Goal: Task Accomplishment & Management: Manage account settings

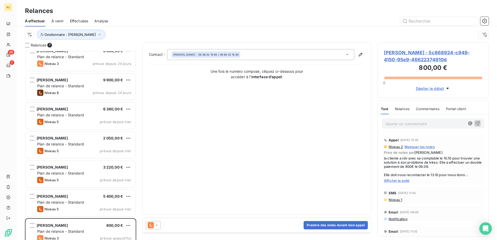
scroll to position [15, 0]
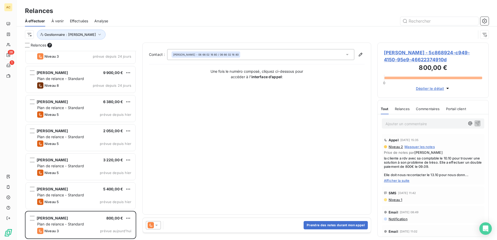
click at [387, 179] on span "Afficher la suite" at bounding box center [433, 180] width 98 height 4
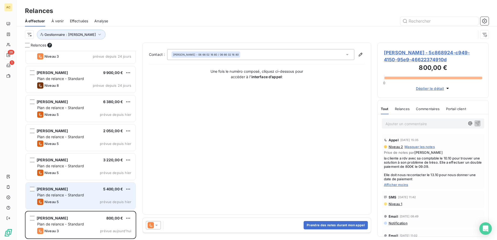
click at [45, 196] on span "Plan de relance - Standard" at bounding box center [60, 195] width 47 height 4
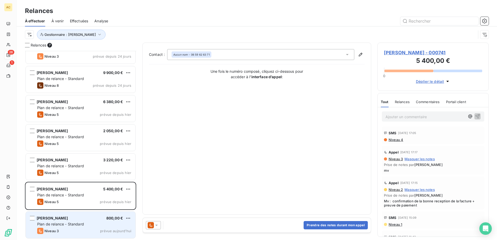
click at [60, 223] on span "Plan de relance - Standard" at bounding box center [60, 224] width 47 height 4
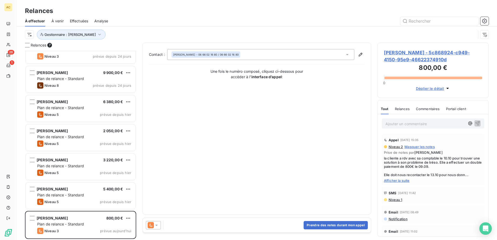
click at [158, 224] on icon at bounding box center [156, 225] width 5 height 5
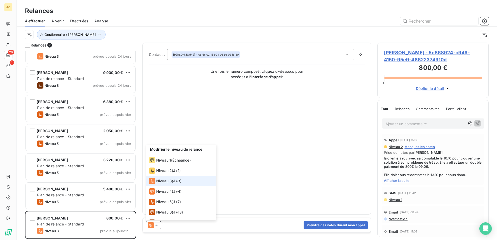
click at [355, 96] on div "Contact : [PERSON_NAME] - 06 66 02 16 80 / 06 66 02 16 80 Une fois le numéro co…" at bounding box center [257, 128] width 216 height 159
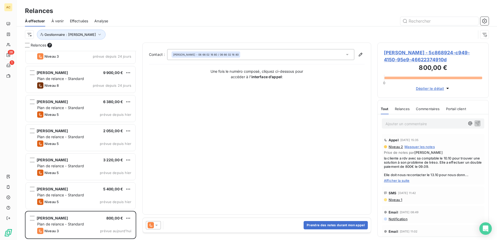
click at [404, 105] on div "Relances" at bounding box center [402, 108] width 15 height 11
click at [391, 109] on div "Tout Relances Commentaires Portail client" at bounding box center [424, 108] width 86 height 11
click at [385, 109] on span "Tout" at bounding box center [384, 109] width 7 height 4
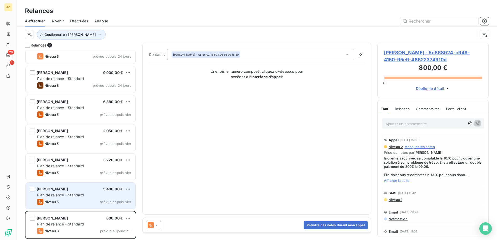
click at [63, 193] on div "Plan de relance - Standard" at bounding box center [84, 195] width 94 height 5
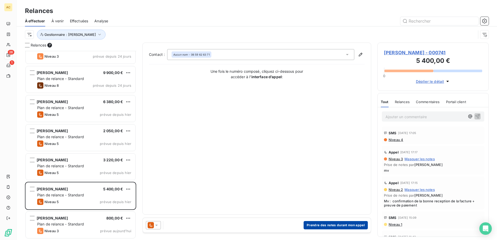
click at [329, 227] on button "Prendre des notes durant mon appel" at bounding box center [335, 225] width 64 height 8
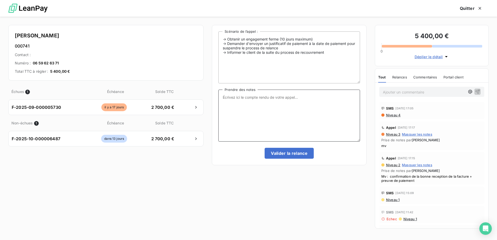
click at [263, 107] on textarea "Prendre des notes" at bounding box center [289, 116] width 142 height 52
type textarea "La cliente va payer [DATE] la facture du 08/09 et le 31/10 la facture du 08/10"
drag, startPoint x: 46, startPoint y: 34, endPoint x: 15, endPoint y: 32, distance: 31.5
click at [15, 32] on div "[PERSON_NAME] 000741 Contact : Numéro : [PHONE_NUMBER] Total TTC à régler : 5 4…" at bounding box center [105, 53] width 195 height 56
copy h4 "[PERSON_NAME]"
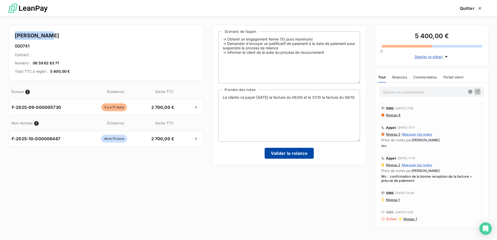
click at [299, 153] on button "Valider la relance" at bounding box center [288, 153] width 49 height 11
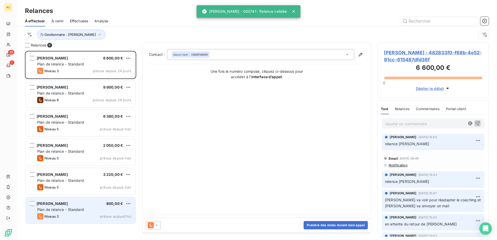
click at [67, 217] on div "Niveau 3 prévue aujourd’hui" at bounding box center [84, 216] width 94 height 6
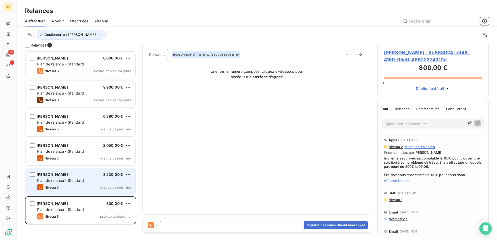
click at [71, 185] on div "Niveau 5 prévue depuis [DATE]" at bounding box center [84, 187] width 94 height 6
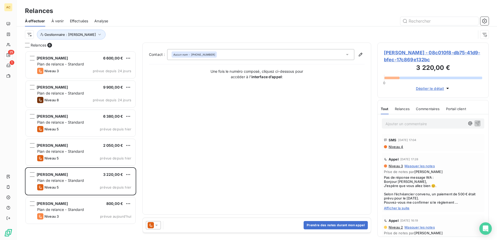
click at [395, 211] on div "Appel [DATE] 17:28 Niveau 3 Masquer les notes Prise de notes par [PERSON_NAME] …" at bounding box center [433, 182] width 102 height 59
click at [395, 209] on span "Afficher la suite" at bounding box center [433, 208] width 98 height 4
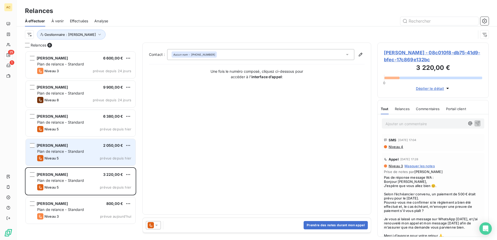
click at [69, 152] on span "Plan de relance - Standard" at bounding box center [60, 151] width 47 height 4
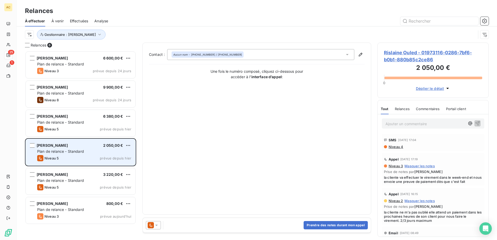
click at [38, 155] on div "Rislaine Ouled 2 050,00 € Plan de relance - Standard Niveau 5 prévue depuis [DA…" at bounding box center [81, 152] width 110 height 27
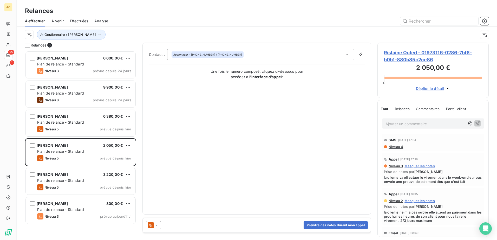
click at [450, 181] on span "la cliente va effectuer le virement dans le week-end et nous envoie une preuve …" at bounding box center [433, 179] width 98 height 8
drag, startPoint x: 383, startPoint y: 182, endPoint x: 459, endPoint y: 184, distance: 75.7
click at [459, 184] on div "Appel [DATE] 17:19 Niveau 3 Masquer les notes Prise de notes par [PERSON_NAME] …" at bounding box center [433, 169] width 102 height 33
drag, startPoint x: 459, startPoint y: 184, endPoint x: 440, endPoint y: 183, distance: 19.0
click at [440, 183] on span "la cliente va effectuer le virement dans le week-end et nous envoie une preuve …" at bounding box center [433, 179] width 98 height 8
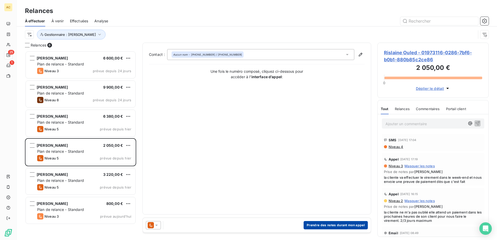
click at [342, 229] on button "Prendre des notes durant mon appel" at bounding box center [335, 225] width 64 height 8
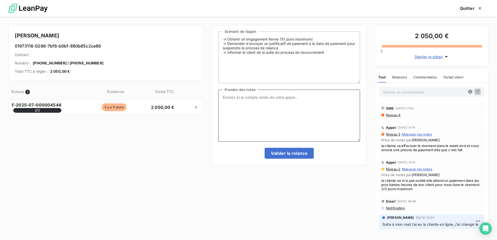
click at [280, 131] on textarea "Prendre des notes" at bounding box center [289, 116] width 142 height 52
type textarea "Mv"
click at [286, 150] on button "Valider la relance" at bounding box center [288, 153] width 49 height 11
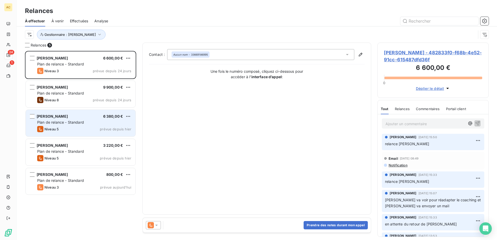
click at [64, 119] on div "[PERSON_NAME]" at bounding box center [52, 116] width 31 height 5
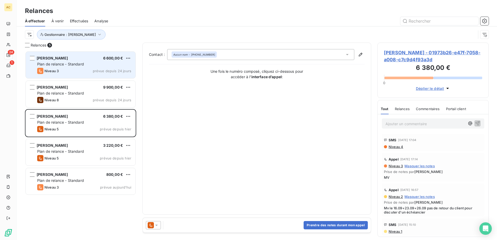
click at [84, 67] on div "Belaid BECHEKER 6 600,00 € Plan de relance - Standard Niveau 3 prévue depuis 24…" at bounding box center [81, 65] width 110 height 27
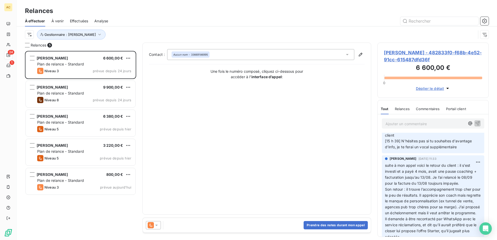
scroll to position [260, 0]
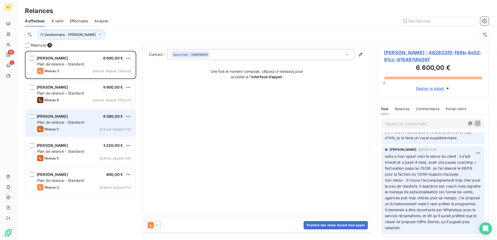
click at [69, 126] on div "Niveau 5 prévue depuis [DATE]" at bounding box center [84, 129] width 94 height 6
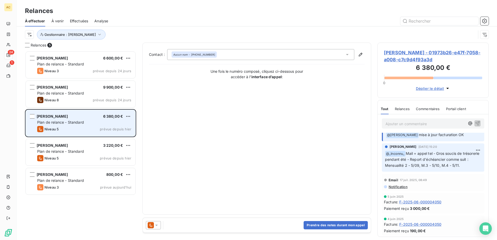
scroll to position [182, 0]
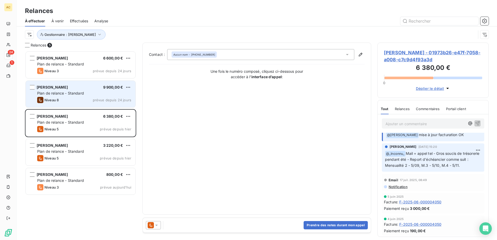
click at [71, 88] on div "[PERSON_NAME] 9 900,00 €" at bounding box center [84, 87] width 94 height 5
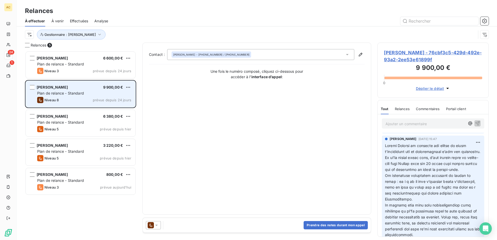
scroll to position [260, 0]
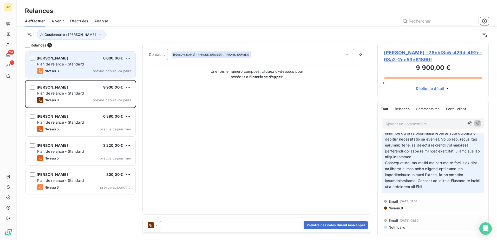
click at [91, 76] on div "Belaid BECHEKER 6 600,00 € Plan de relance - Standard Niveau 3 prévue depuis 24…" at bounding box center [81, 65] width 110 height 27
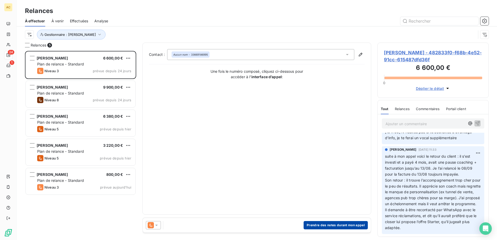
click at [339, 223] on button "Prendre des notes durant mon appel" at bounding box center [335, 225] width 64 height 8
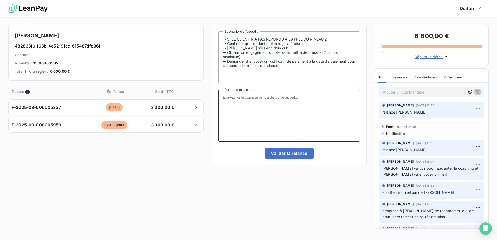
click at [296, 109] on textarea "Prendre des notes" at bounding box center [289, 116] width 142 height 52
type textarea "MV"
click at [263, 153] on div "Valider la relance" at bounding box center [289, 153] width 142 height 11
click at [271, 153] on button "Valider la relance" at bounding box center [288, 153] width 49 height 11
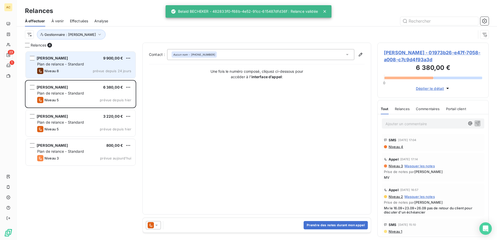
click at [74, 74] on div "Niveau 8 prévue depuis 24 jours" at bounding box center [84, 71] width 94 height 6
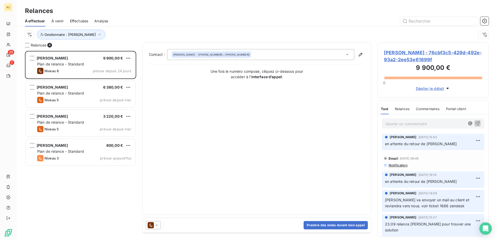
click at [396, 122] on p "Ajouter un commentaire ﻿" at bounding box center [425, 124] width 80 height 6
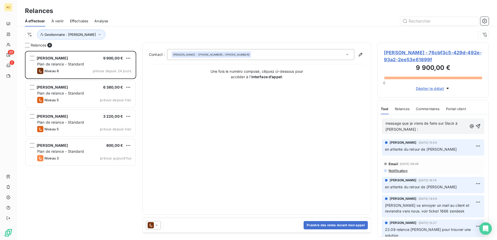
click at [404, 132] on p "message que je viens de faire sur Slack à [PERSON_NAME] :" at bounding box center [426, 127] width 82 height 12
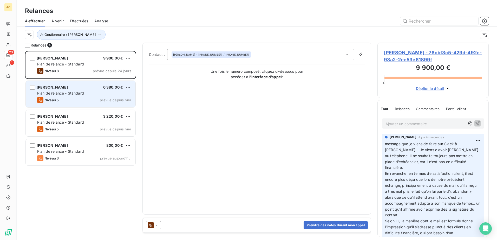
click at [80, 97] on div "Niveau 5 prévue depuis [DATE]" at bounding box center [84, 100] width 94 height 6
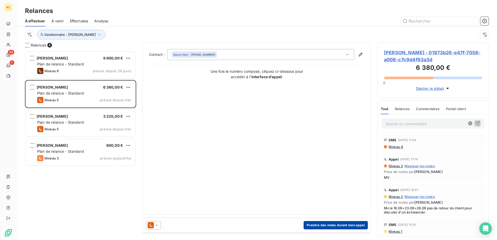
click at [335, 224] on button "Prendre des notes durant mon appel" at bounding box center [335, 225] width 64 height 8
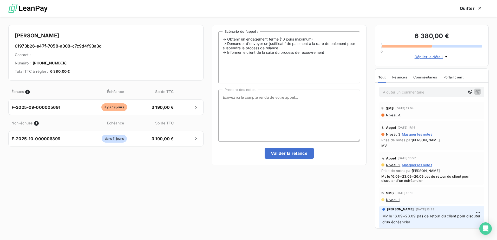
click at [117, 195] on div "Échues 1 Échéance Solde TTC F-2025-09-000005691 [DATE] 3 190,00 € Non-échues 1 …" at bounding box center [105, 158] width 195 height 148
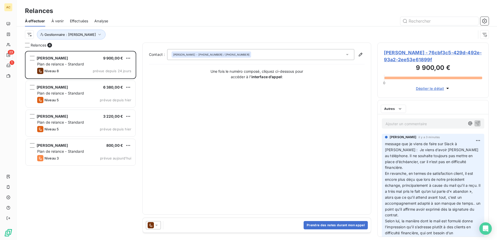
scroll to position [4, 4]
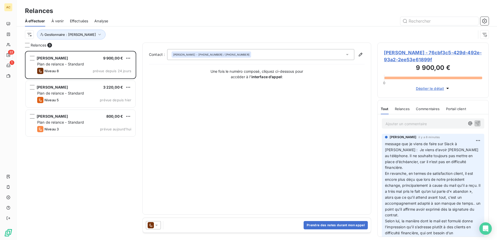
click at [66, 158] on div "[PERSON_NAME] 9 900,00 € Plan de relance - Standard Niveau 8 prévue depuis 24 j…" at bounding box center [80, 145] width 111 height 189
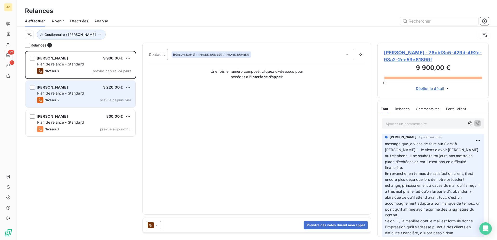
click at [56, 92] on span "Plan de relance - Standard" at bounding box center [60, 93] width 47 height 4
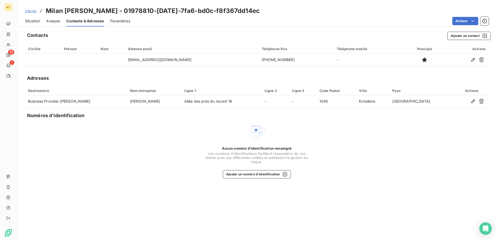
click at [31, 12] on span "Clients" at bounding box center [30, 11] width 11 height 4
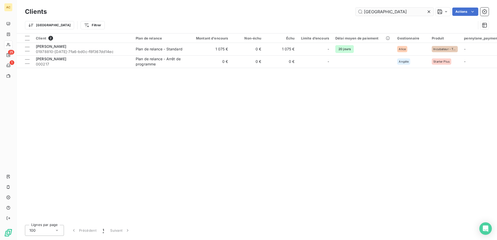
click at [378, 14] on input "[GEOGRAPHIC_DATA]" at bounding box center [394, 12] width 78 height 8
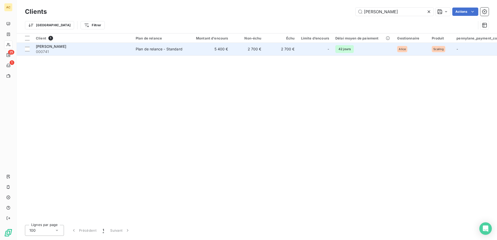
type input "[PERSON_NAME]"
click at [123, 47] on div "[PERSON_NAME]" at bounding box center [83, 46] width 94 height 5
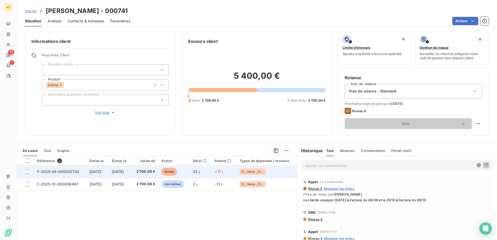
click at [124, 169] on span "[DATE]" at bounding box center [118, 171] width 12 height 4
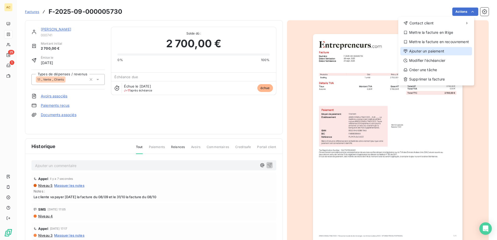
click at [435, 52] on div "Ajouter un paiement" at bounding box center [436, 51] width 72 height 8
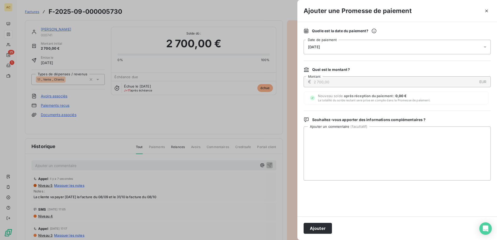
click at [369, 48] on div "11/10/2025" at bounding box center [396, 47] width 187 height 15
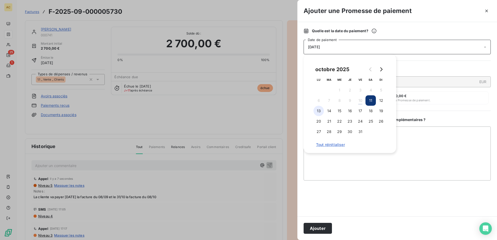
click at [318, 111] on button "13" at bounding box center [318, 111] width 10 height 10
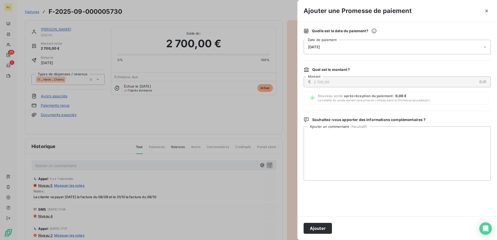
click at [396, 189] on div at bounding box center [396, 198] width 187 height 23
click at [317, 231] on button "Ajouter" at bounding box center [317, 228] width 28 height 11
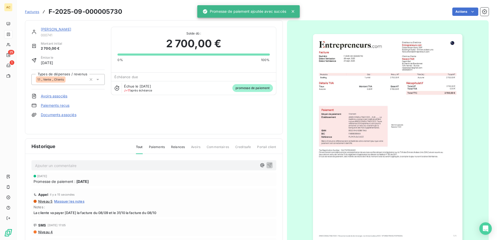
click at [59, 29] on link "[PERSON_NAME]" at bounding box center [56, 29] width 30 height 4
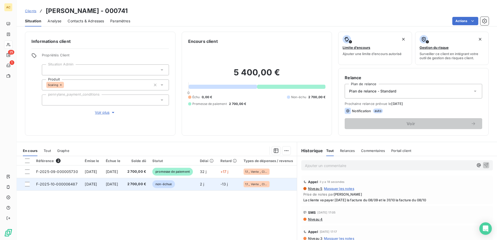
click at [95, 184] on span "8 oct. 2025" at bounding box center [91, 184] width 12 height 4
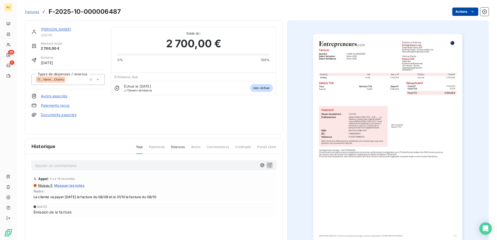
click at [458, 14] on html "AC 25 1 Factures F-2025-10-000006487 Actions Nacera TAZI 000741 Montant initial…" at bounding box center [248, 120] width 497 height 240
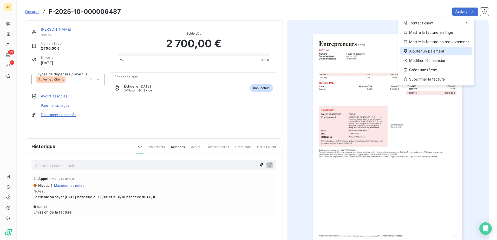
click at [425, 52] on div "Ajouter un paiement" at bounding box center [436, 51] width 72 height 8
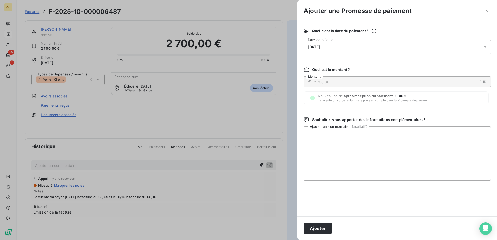
click at [336, 43] on div "11/10/2025" at bounding box center [396, 47] width 187 height 15
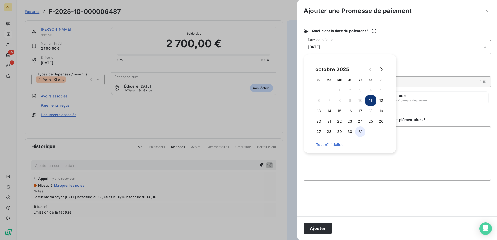
click at [359, 135] on button "31" at bounding box center [360, 132] width 10 height 10
click at [314, 229] on button "Ajouter" at bounding box center [317, 228] width 28 height 11
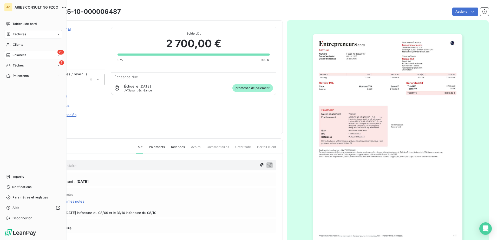
click at [9, 52] on div "23 Relances" at bounding box center [33, 55] width 58 height 8
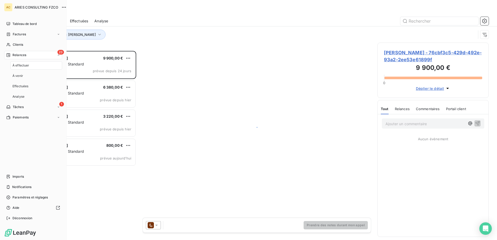
scroll to position [185, 107]
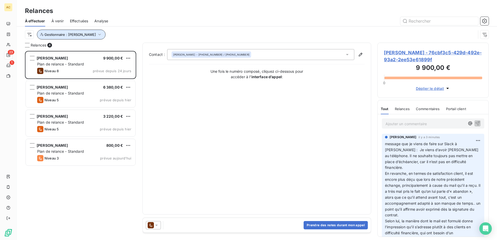
click at [74, 35] on span "Gestionnaire : [PERSON_NAME]" at bounding box center [69, 34] width 51 height 4
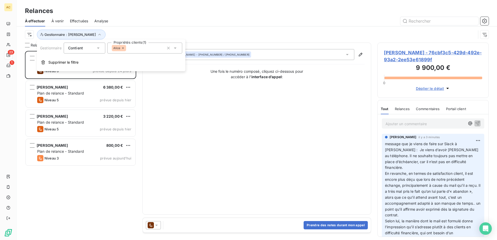
click at [126, 51] on div "Alice" at bounding box center [144, 48] width 75 height 11
click at [118, 85] on li "Alice" at bounding box center [144, 83] width 73 height 10
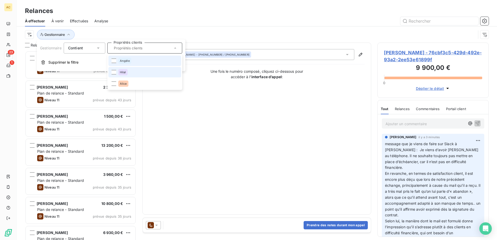
click at [119, 65] on li "Angèle" at bounding box center [144, 61] width 73 height 10
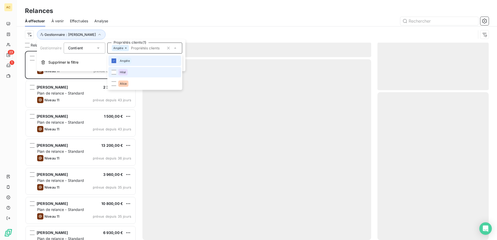
scroll to position [185, 107]
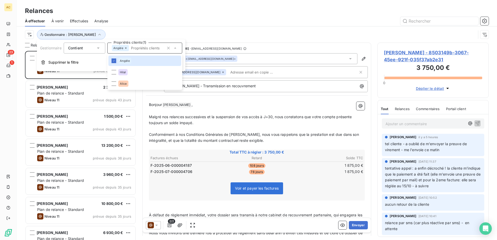
click at [192, 25] on div at bounding box center [301, 21] width 374 height 8
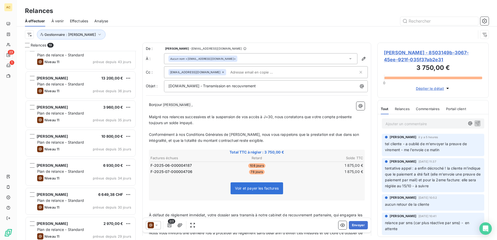
scroll to position [0, 0]
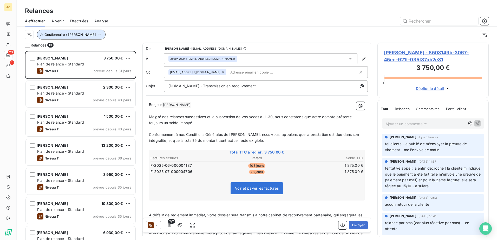
click at [67, 32] on button "Gestionnaire : [PERSON_NAME]" at bounding box center [71, 35] width 69 height 10
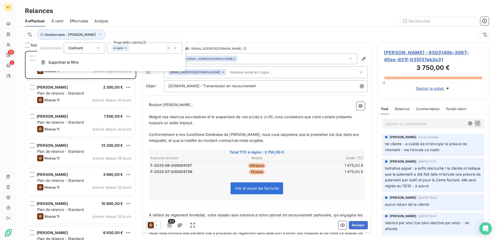
click at [127, 52] on div "Angèle" at bounding box center [144, 48] width 75 height 11
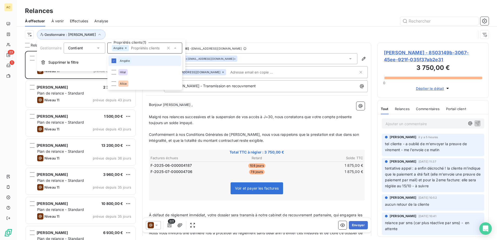
click at [127, 48] on icon at bounding box center [125, 48] width 3 height 3
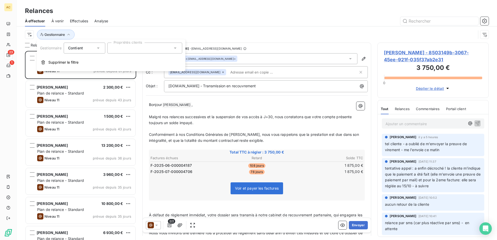
click at [127, 49] on div at bounding box center [144, 48] width 75 height 11
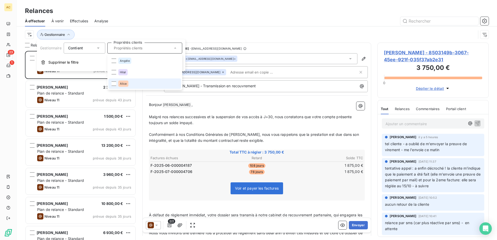
click at [120, 84] on div "Alice" at bounding box center [123, 84] width 10 height 6
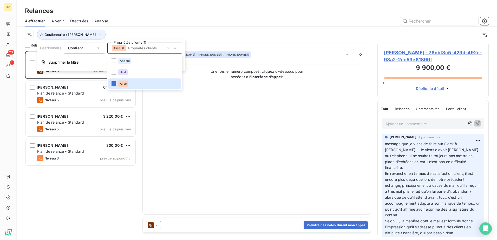
click at [147, 29] on div "Gestionnaire : [PERSON_NAME]" at bounding box center [257, 35] width 464 height 16
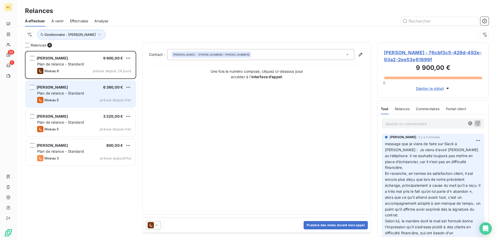
click at [73, 95] on span "Plan de relance - Standard" at bounding box center [60, 93] width 47 height 4
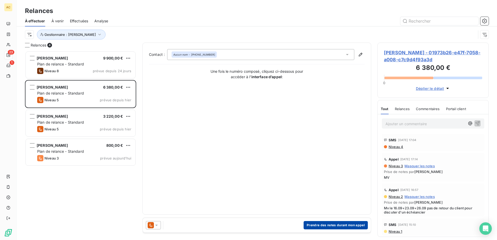
click at [321, 224] on button "Prendre des notes durant mon appel" at bounding box center [335, 225] width 64 height 8
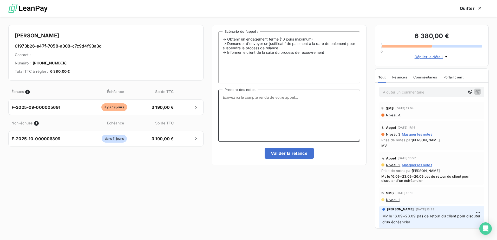
click at [269, 109] on textarea "Prendre des notes" at bounding box center [289, 116] width 142 height 52
type textarea "mv"
click at [276, 153] on button "Valider la relance" at bounding box center [288, 153] width 49 height 11
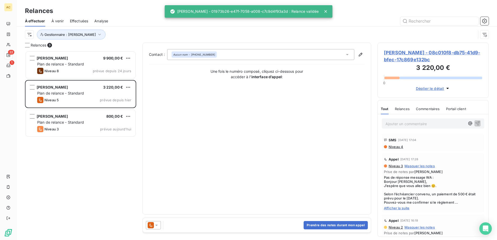
click at [57, 174] on div "[PERSON_NAME] 9 900,00 € Plan de relance - Standard Niveau 8 prévue depuis 24 j…" at bounding box center [80, 145] width 111 height 189
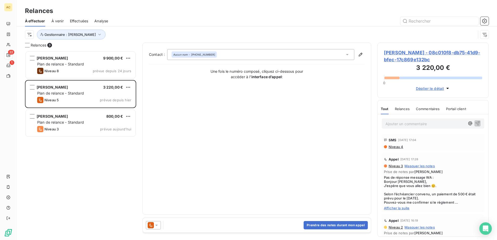
click at [59, 185] on div "[PERSON_NAME] 9 900,00 € Plan de relance - Standard Niveau 8 prévue depuis 24 j…" at bounding box center [80, 145] width 111 height 189
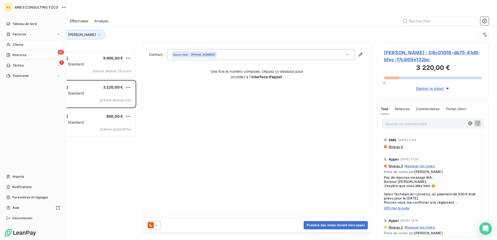
click at [11, 45] on div "Clients" at bounding box center [33, 45] width 58 height 8
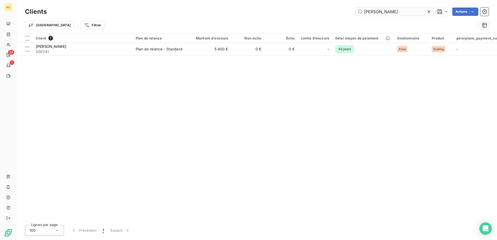
click at [383, 12] on input "[PERSON_NAME]" at bounding box center [394, 12] width 78 height 8
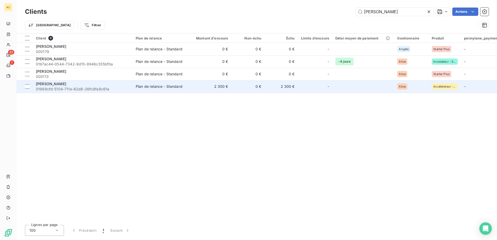
type input "muriel"
click at [102, 85] on div "Muriel Louise" at bounding box center [83, 83] width 94 height 5
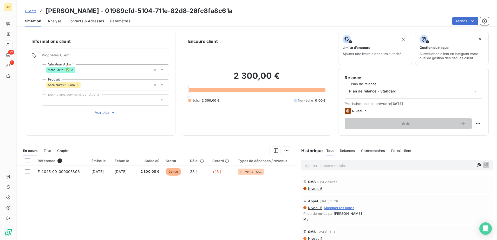
drag, startPoint x: 118, startPoint y: 195, endPoint x: 122, endPoint y: 196, distance: 3.7
click at [118, 195] on div "Référence 1 Émise le Échue le Solde dû Statut Délai Retard Types de dépenses / …" at bounding box center [157, 206] width 280 height 100
click at [141, 201] on div "Référence 1 Émise le Échue le Solde dû Statut Délai Retard Types de dépenses / …" at bounding box center [157, 206] width 280 height 100
click at [317, 165] on p "Ajouter un commentaire ﻿" at bounding box center [389, 165] width 169 height 6
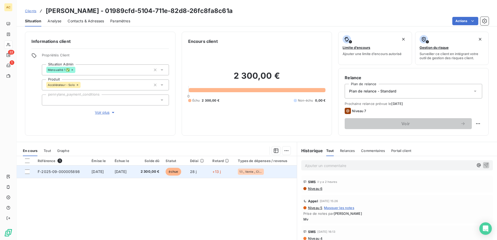
click at [135, 171] on td "27 sept. 2025" at bounding box center [122, 172] width 23 height 12
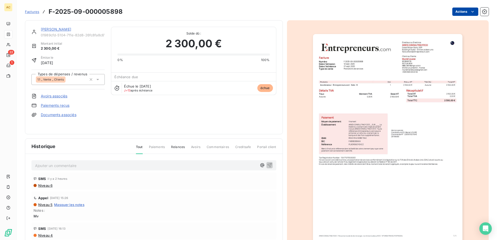
click at [471, 12] on html "AC 22 1 Factures F-2025-09-000005898 Actions Muriel Louise 01989cfd-5104-711e-8…" at bounding box center [248, 120] width 497 height 240
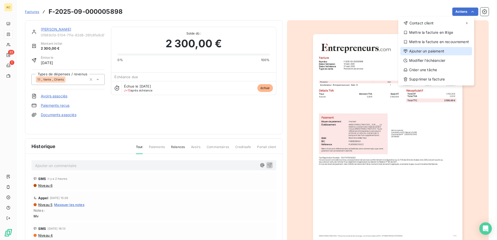
click at [431, 51] on div "Ajouter un paiement" at bounding box center [436, 51] width 72 height 8
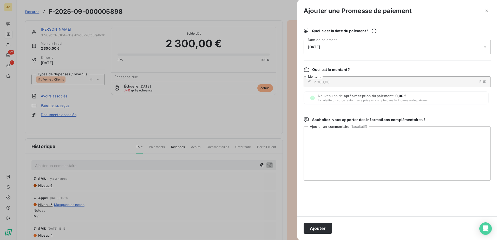
click at [346, 44] on div "11/10/2025" at bounding box center [396, 47] width 187 height 15
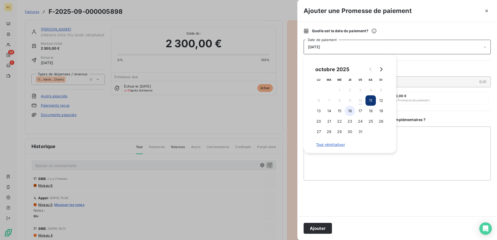
click at [348, 112] on button "16" at bounding box center [350, 111] width 10 height 10
click at [335, 173] on textarea "Ajouter un commentaire ( facultatif )" at bounding box center [396, 154] width 187 height 54
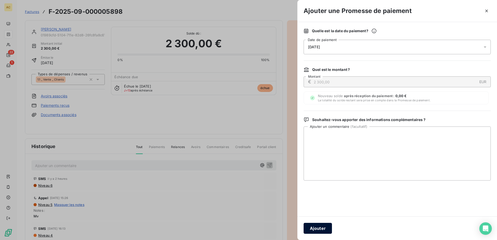
click at [309, 226] on button "Ajouter" at bounding box center [317, 228] width 28 height 11
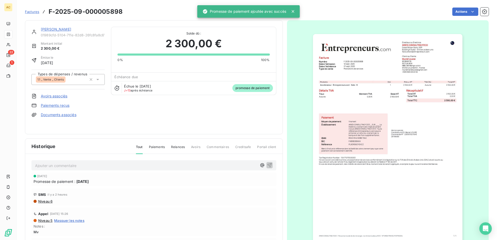
click at [49, 31] on link "Muriel Louise" at bounding box center [56, 29] width 30 height 4
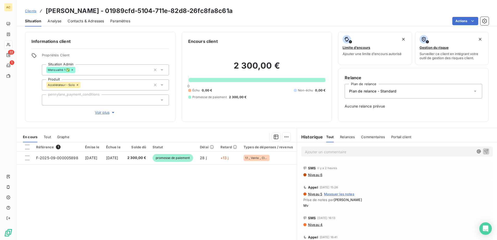
click at [311, 155] on div "Ajouter un commentaire ﻿" at bounding box center [396, 152] width 191 height 10
click at [337, 154] on p "Ajouter un commentaire ﻿" at bounding box center [389, 152] width 169 height 6
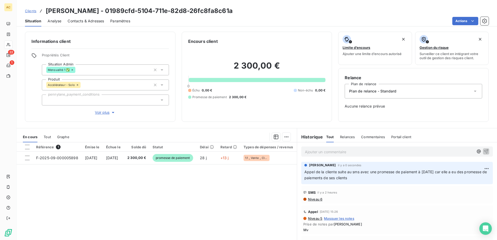
click at [143, 189] on div "Référence 1 Émise le Échue le Solde dû Statut Délai Retard Types de dépenses / …" at bounding box center [157, 192] width 280 height 100
click at [31, 11] on span "Clients" at bounding box center [30, 11] width 11 height 4
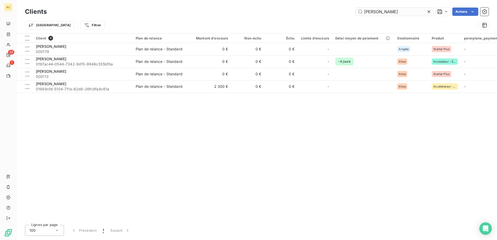
click at [380, 13] on input "muriel" at bounding box center [394, 12] width 78 height 8
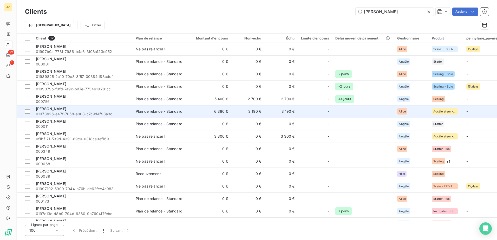
type input "nicolas"
click at [68, 112] on span "01973b26-e47f-7058-a008-c7c9d4f93a3d" at bounding box center [83, 113] width 94 height 5
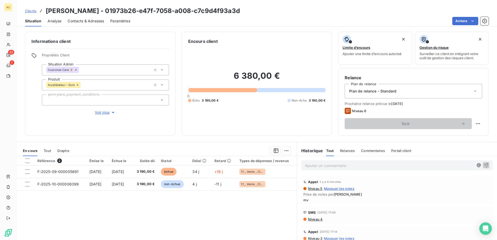
click at [56, 20] on span "Analyse" at bounding box center [55, 20] width 14 height 5
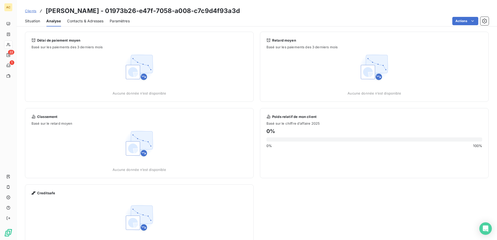
click at [91, 21] on span "Contacts & Adresses" at bounding box center [85, 20] width 36 height 5
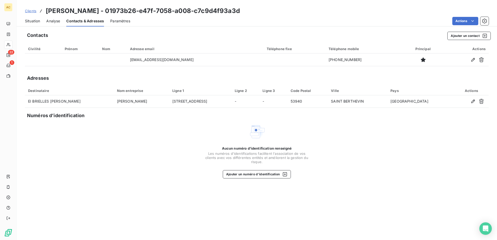
click at [37, 23] on span "Situation" at bounding box center [32, 20] width 15 height 5
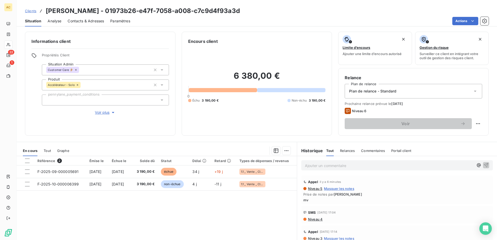
click at [34, 11] on span "Clients" at bounding box center [30, 11] width 11 height 4
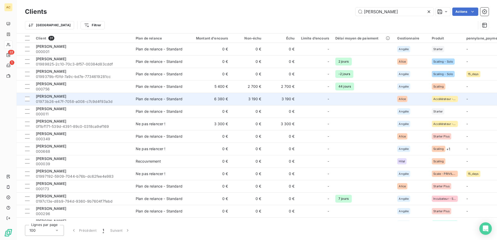
type input "nicolas"
click at [75, 103] on span "01973b26-e47f-7058-a008-c7c9d4f93a3d" at bounding box center [83, 101] width 94 height 5
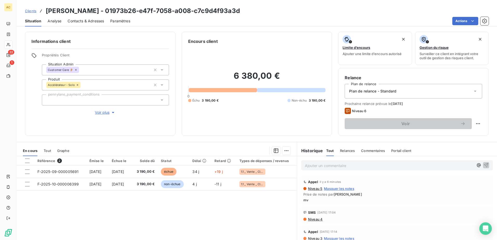
click at [77, 19] on span "Contacts & Adresses" at bounding box center [86, 20] width 36 height 5
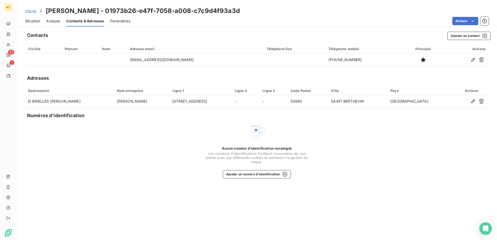
click at [32, 21] on span "Situation" at bounding box center [32, 20] width 15 height 5
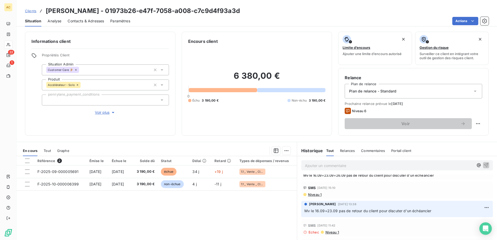
scroll to position [78, 0]
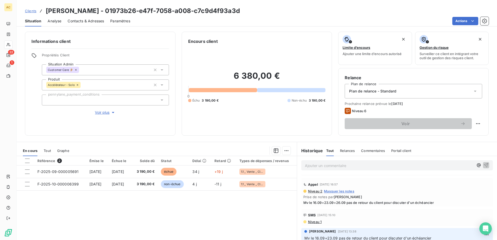
click at [70, 21] on span "Contacts & Adresses" at bounding box center [86, 20] width 36 height 5
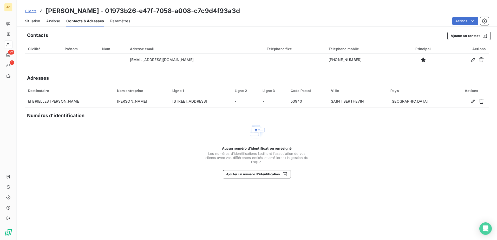
click at [139, 188] on div "Contacts Ajouter un contact Civilité Prénom Nom Adresse email Téléphone fixe Té…" at bounding box center [257, 134] width 480 height 211
click at [47, 21] on span "Analyse" at bounding box center [53, 20] width 14 height 5
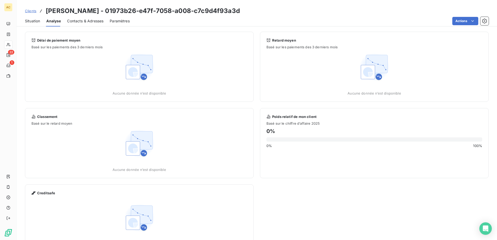
click at [30, 21] on span "Situation" at bounding box center [32, 20] width 15 height 5
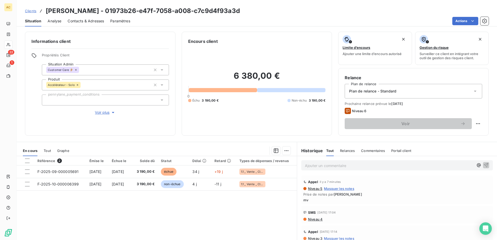
click at [321, 168] on p "Ajouter un commentaire ﻿" at bounding box center [389, 165] width 169 height 6
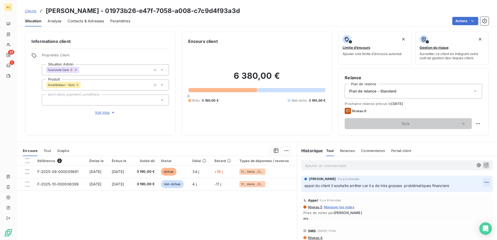
click at [477, 181] on html "AC 22 1 Clients Nicolas Brielles - 01973b26-e47f-7058-a008-c7c9d4f93a3d Situati…" at bounding box center [248, 120] width 497 height 240
click at [468, 195] on div "Editer" at bounding box center [466, 194] width 29 height 8
click at [476, 182] on html "AC 22 1 Clients Nicolas Brielles - 01973b26-e47f-7058-a008-c7c9d4f93a3d Situati…" at bounding box center [248, 120] width 497 height 240
click at [459, 190] on div "Editer" at bounding box center [466, 194] width 29 height 8
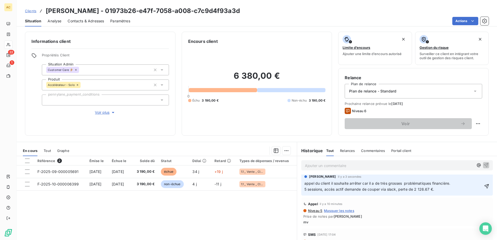
scroll to position [0, 0]
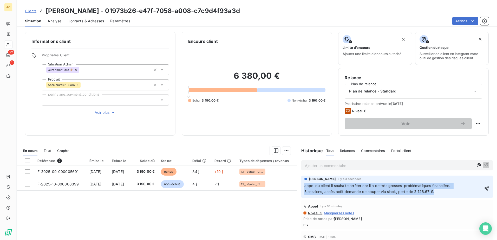
drag, startPoint x: 441, startPoint y: 190, endPoint x: 301, endPoint y: 185, distance: 140.1
click at [301, 185] on div "Alice HILD il y a 3 secondes appel du client il souhaite arrêter car il a de tr…" at bounding box center [396, 187] width 191 height 22
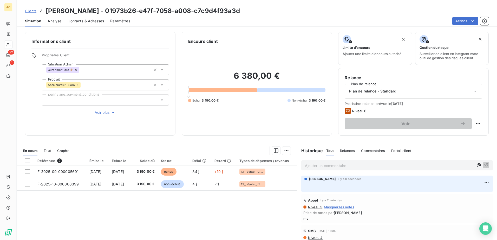
click at [355, 165] on p "Ajouter un commentaire ﻿" at bounding box center [389, 165] width 169 height 6
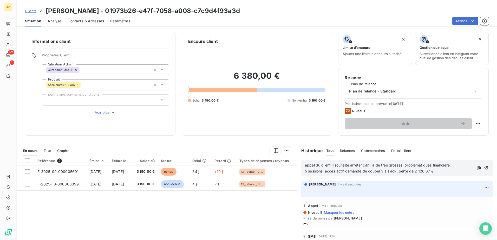
click at [305, 166] on span "appel du client il souhaite arrêter car il a de très grosses problématiques fin…" at bounding box center [379, 168] width 148 height 10
click at [302, 166] on div "appel du client il souhaite arrêter car il a de très grosses problématiques fin…" at bounding box center [396, 168] width 191 height 16
click at [305, 166] on span "appel du client il souhaite arrêter car il a de très grosses problématiques fin…" at bounding box center [379, 168] width 148 height 10
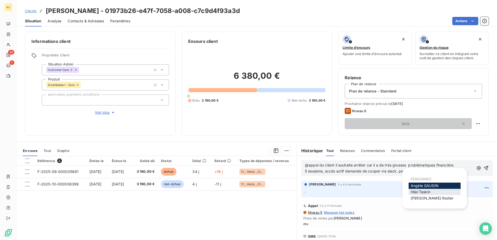
click at [427, 194] on span "Hilal Taskin" at bounding box center [420, 192] width 19 height 4
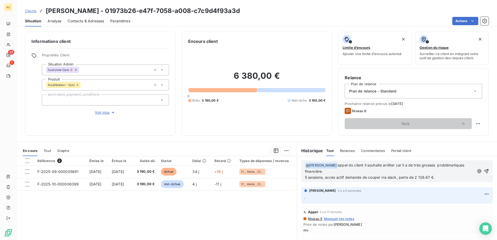
click at [440, 176] on p "﻿ @ Hilal Taskin ﻿ appel du client il souhaite arrêter car il a de très grosses…" at bounding box center [389, 171] width 169 height 18
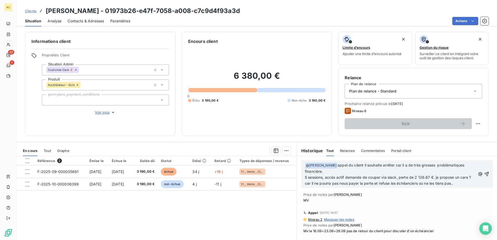
scroll to position [78, 0]
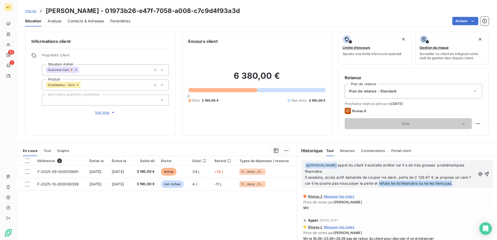
drag, startPoint x: 380, startPoint y: 183, endPoint x: 455, endPoint y: 183, distance: 74.8
click at [455, 183] on span "appel du client il souhaite arrêter car il a de très grosses problématiques fin…" at bounding box center [388, 174] width 167 height 23
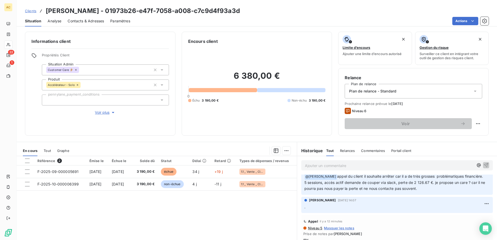
scroll to position [0, 0]
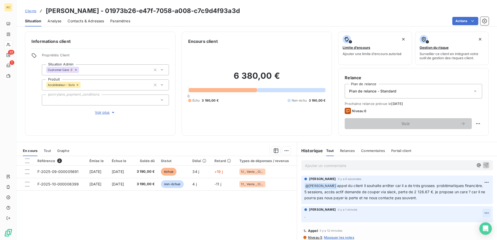
click at [476, 211] on html "AC 22 1 Clients Nicolas Brielles - 01973b26-e47f-7058-a008-c7c9d4f93a3d Situati…" at bounding box center [248, 120] width 497 height 240
click at [461, 234] on div "Supprimer" at bounding box center [466, 234] width 29 height 8
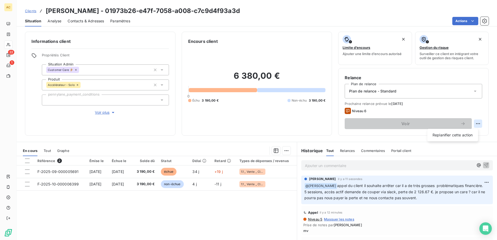
click at [475, 121] on html "AC 22 1 Clients Nicolas Brielles - 01973b26-e47f-7058-a008-c7c9d4f93a3d Situati…" at bounding box center [248, 120] width 497 height 240
click at [459, 133] on div "Replanifier cette action" at bounding box center [452, 135] width 47 height 8
select select "9"
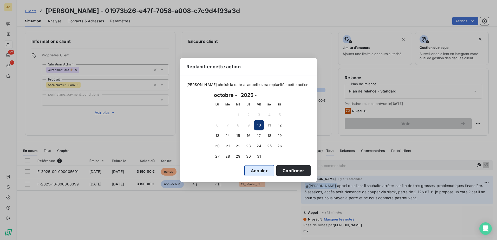
click at [254, 171] on button "Annuler" at bounding box center [259, 170] width 30 height 11
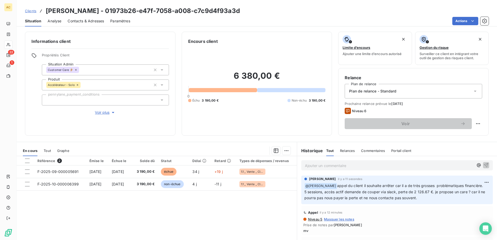
click at [362, 108] on div "Niveau 6" at bounding box center [356, 111] width 22 height 6
click at [36, 19] on span "Situation" at bounding box center [33, 20] width 16 height 5
click at [34, 11] on span "Clients" at bounding box center [30, 11] width 11 height 4
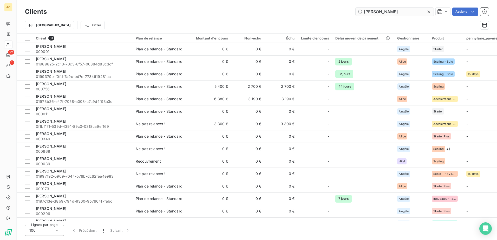
click at [387, 14] on input "nicolas" at bounding box center [394, 12] width 78 height 8
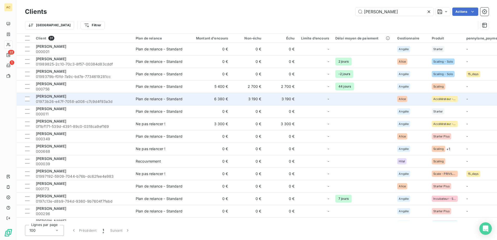
click at [83, 103] on span "01973b26-e47f-7058-a008-c7c9d4f93a3d" at bounding box center [83, 101] width 94 height 5
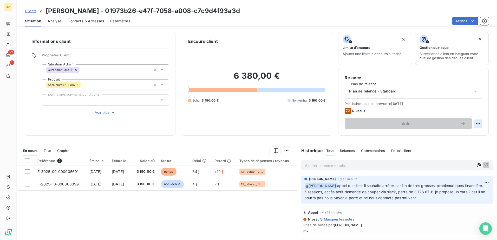
click at [477, 124] on html "AC 22 1 Clients Nicolas Brielles - 01973b26-e47f-7058-a008-c7c9d4f93a3d Situati…" at bounding box center [248, 120] width 497 height 240
click at [460, 134] on div "Replanifier cette action" at bounding box center [452, 135] width 47 height 8
select select "9"
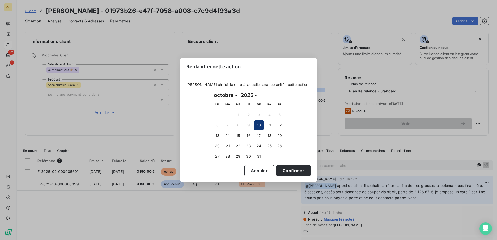
click at [259, 126] on button "10" at bounding box center [259, 125] width 10 height 10
click at [284, 172] on button "Confirmer" at bounding box center [293, 170] width 34 height 11
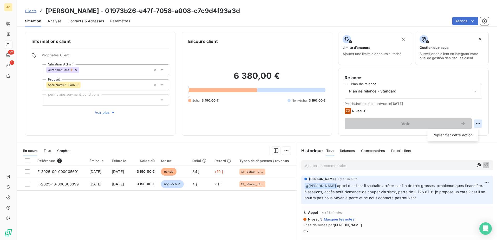
click at [473, 124] on html "AC 22 1 Clients Nicolas Brielles - 01973b26-e47f-7058-a008-c7c9d4f93a3d Situati…" at bounding box center [248, 120] width 497 height 240
click at [456, 137] on div "Replanifier cette action" at bounding box center [452, 135] width 47 height 8
select select "9"
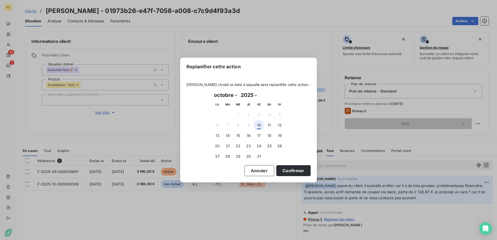
click at [259, 124] on button "10" at bounding box center [259, 125] width 10 height 10
click at [282, 172] on button "Confirmer" at bounding box center [293, 170] width 34 height 11
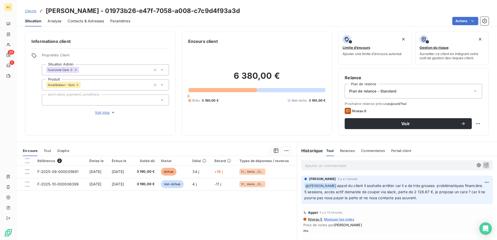
click at [348, 113] on div "Niveau 6" at bounding box center [356, 111] width 22 height 6
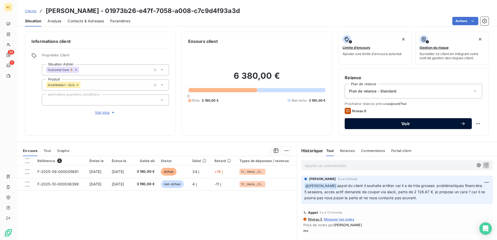
click at [374, 124] on span "Voir" at bounding box center [405, 124] width 109 height 4
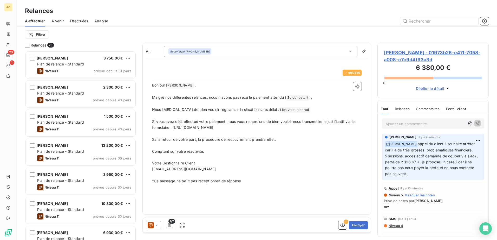
scroll to position [185, 107]
click at [158, 223] on icon at bounding box center [156, 225] width 5 height 5
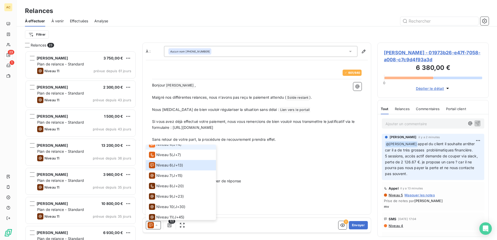
scroll to position [49, 0]
click at [186, 177] on li "Niveau 7 ( J+15 )" at bounding box center [181, 173] width 70 height 10
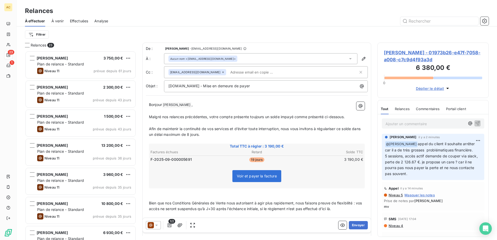
click at [157, 225] on icon at bounding box center [156, 225] width 3 height 1
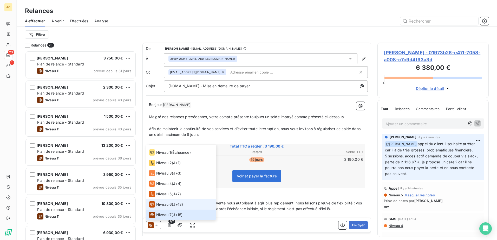
scroll to position [34, 0]
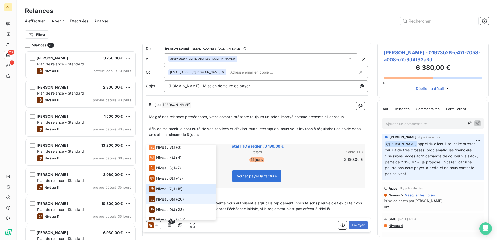
click at [164, 199] on span "Niveau 8" at bounding box center [164, 199] width 16 height 5
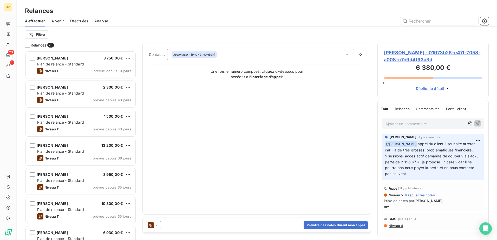
click at [156, 224] on icon at bounding box center [156, 225] width 5 height 5
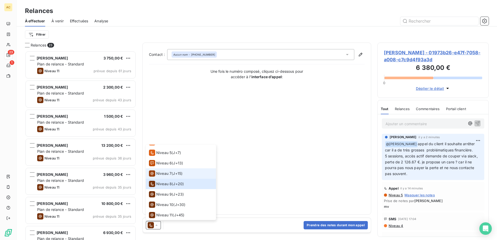
scroll to position [49, 0]
click at [167, 195] on span "Niveau 9" at bounding box center [164, 193] width 16 height 5
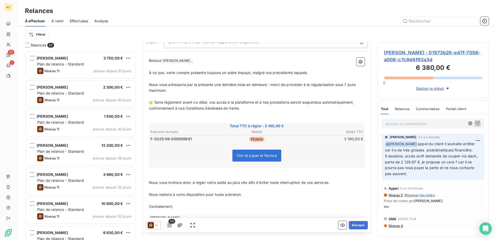
scroll to position [78, 0]
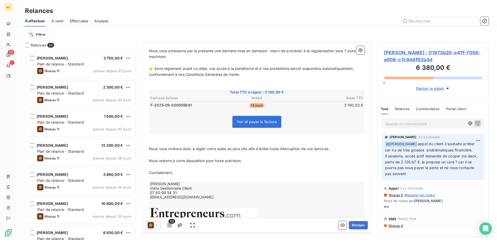
click at [159, 224] on div at bounding box center [153, 225] width 15 height 8
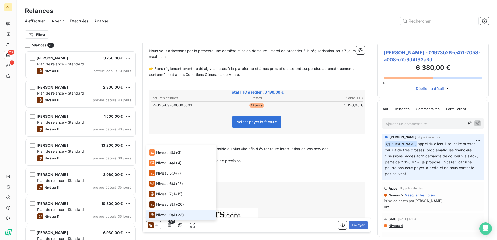
scroll to position [49, 0]
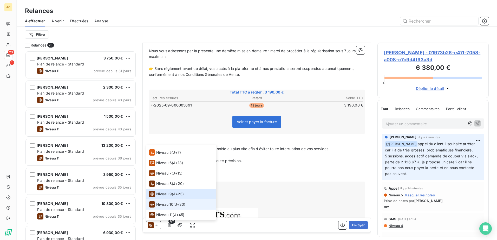
click at [169, 201] on li "Niveau 10 ( J+30 )" at bounding box center [181, 204] width 70 height 10
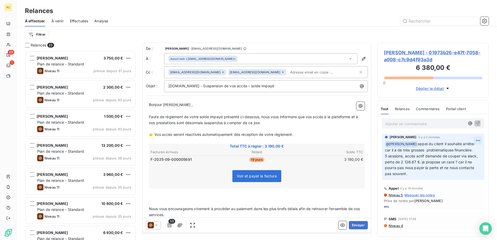
click at [473, 140] on html "AC 23 1 Relances À effectuer À venir Effectuées Analyse Filtrer Relances 23 Cel…" at bounding box center [248, 120] width 497 height 240
click at [467, 149] on div "Editer" at bounding box center [461, 152] width 29 height 8
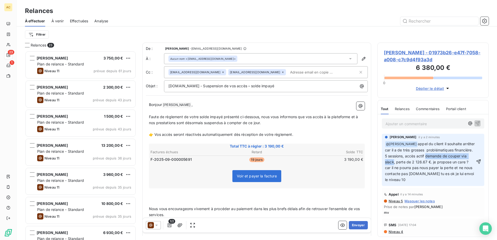
drag, startPoint x: 426, startPoint y: 162, endPoint x: 394, endPoint y: 168, distance: 32.6
click at [394, 168] on span "appel du client il souhaite arrêter car il a de très grosses problématiques fin…" at bounding box center [430, 162] width 91 height 40
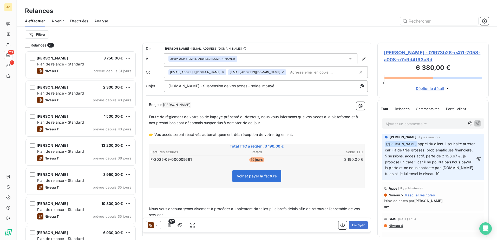
click at [463, 177] on p "﻿ @ Hilal Taskin ﻿ appel du client il souhaite arrêter car il a de très grosses…" at bounding box center [430, 159] width 90 height 36
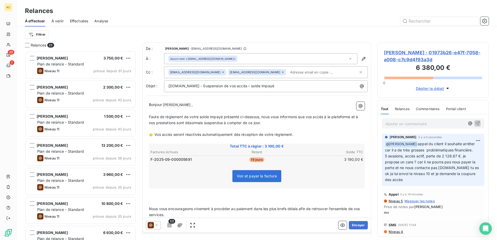
click at [156, 224] on icon at bounding box center [156, 225] width 5 height 5
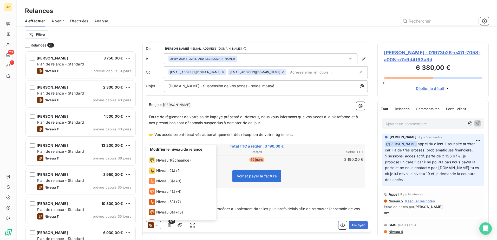
scroll to position [39, 0]
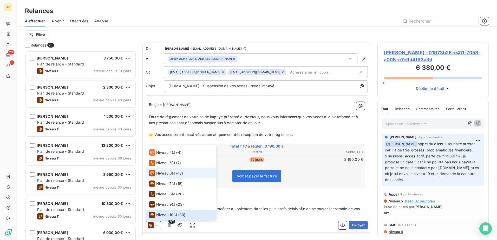
click at [175, 171] on span "J+13 )" at bounding box center [178, 173] width 10 height 5
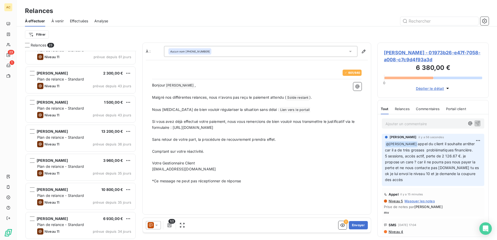
scroll to position [26, 0]
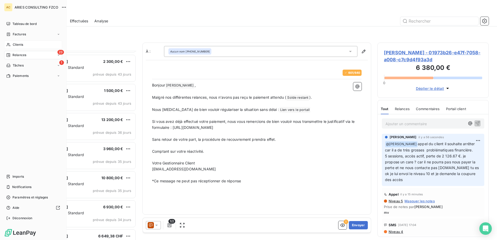
click at [11, 45] on div "Clients" at bounding box center [33, 45] width 58 height 8
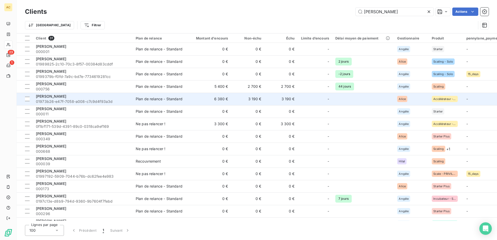
click at [79, 103] on span "01973b26-e47f-7058-a008-c7c9d4f93a3d" at bounding box center [83, 101] width 94 height 5
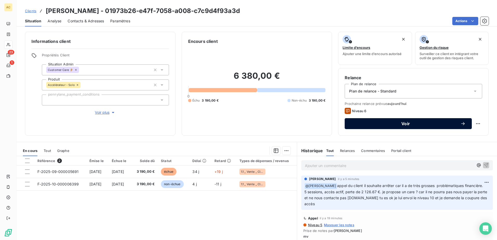
click at [455, 124] on span "Voir" at bounding box center [405, 124] width 109 height 4
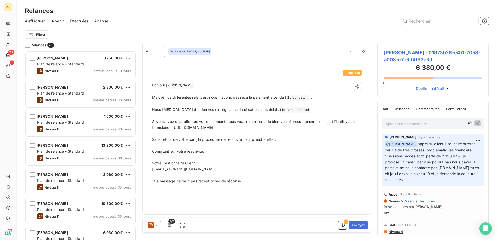
scroll to position [185, 107]
click at [153, 228] on icon at bounding box center [151, 225] width 6 height 6
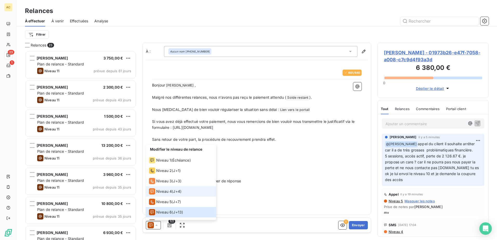
scroll to position [49, 0]
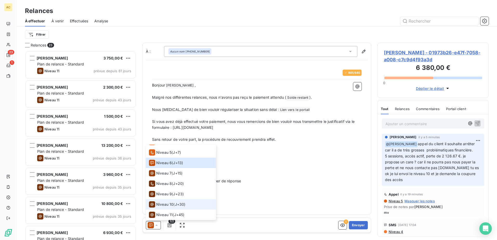
click at [163, 205] on span "Niveau 10" at bounding box center [164, 204] width 17 height 5
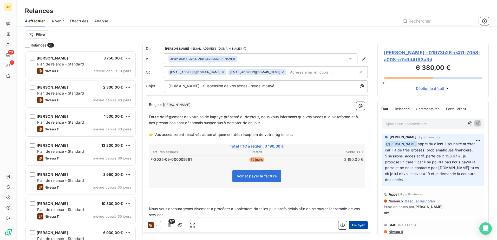
click at [356, 223] on button "Envoyer" at bounding box center [358, 225] width 19 height 8
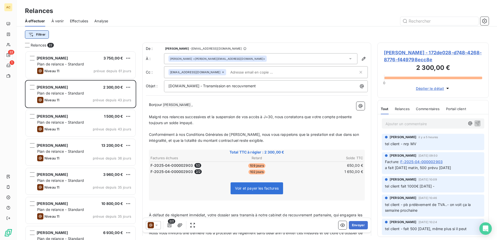
click at [49, 34] on html "AC 22 1 Relances À effectuer À venir Effectuées Analyse Filtrer Relances 22 Cel…" at bounding box center [248, 120] width 497 height 240
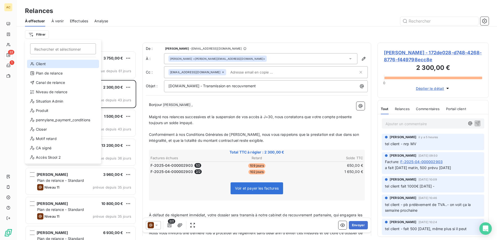
click at [47, 66] on div "Client" at bounding box center [63, 64] width 72 height 8
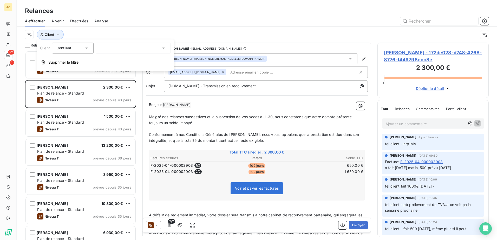
click at [108, 48] on div at bounding box center [133, 48] width 75 height 11
click at [57, 64] on span "Supprimer le filtre" at bounding box center [63, 62] width 30 height 5
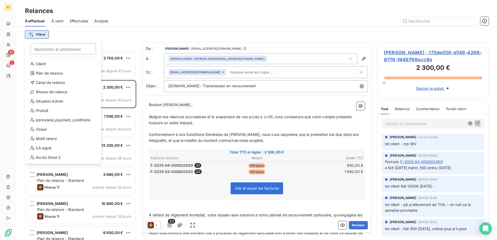
click at [38, 35] on html "AC 22 1 Relances À effectuer À venir Effectuées Analyse Filtrer Rechercher et s…" at bounding box center [248, 120] width 497 height 240
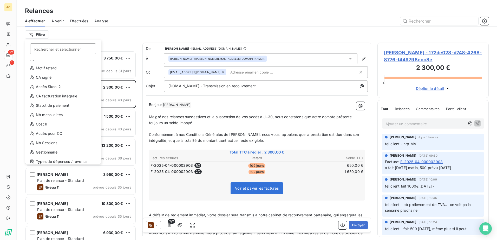
scroll to position [75, 0]
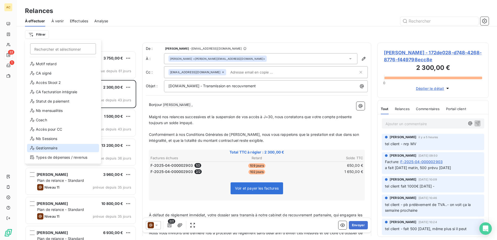
click at [57, 150] on div "Gestionnaire" at bounding box center [63, 148] width 72 height 8
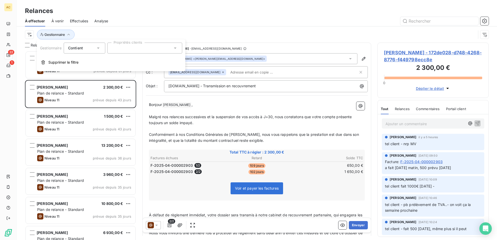
click at [115, 49] on input "text" at bounding box center [114, 48] width 4 height 5
click at [117, 85] on li "Alice" at bounding box center [144, 83] width 73 height 10
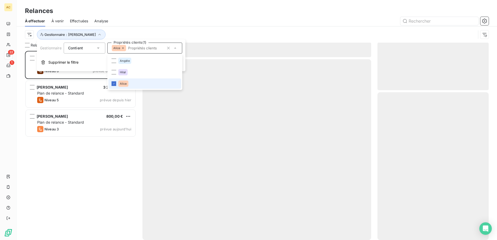
scroll to position [185, 107]
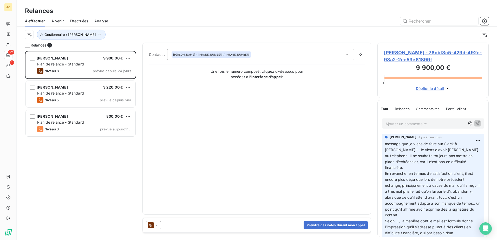
click at [158, 18] on div at bounding box center [301, 21] width 374 height 8
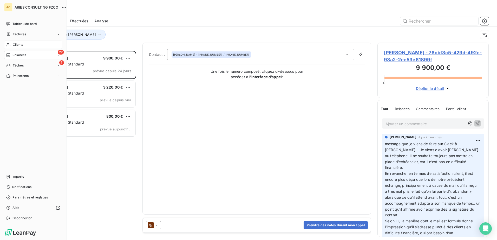
click at [12, 43] on div "Clients" at bounding box center [33, 45] width 58 height 8
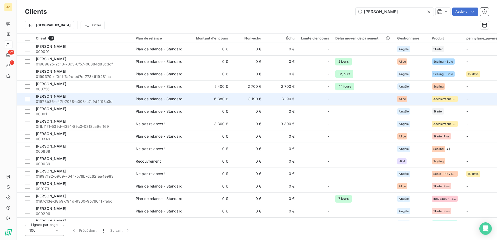
click at [66, 101] on span "01973b26-e47f-7058-a008-c7c9d4f93a3d" at bounding box center [83, 101] width 94 height 5
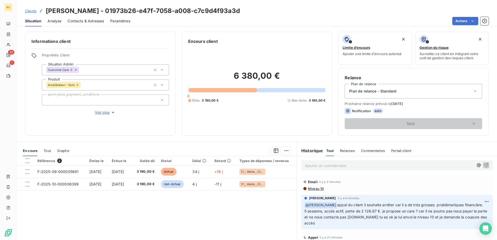
click at [337, 165] on p "Ajouter un commentaire ﻿" at bounding box center [389, 165] width 169 height 6
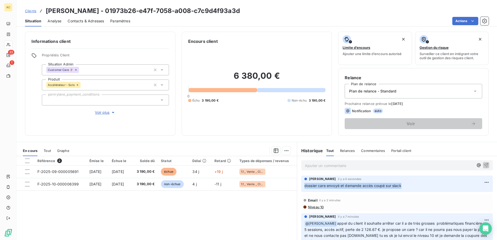
drag, startPoint x: 413, startPoint y: 187, endPoint x: 302, endPoint y: 187, distance: 110.7
click at [304, 187] on p "dossier care envoyé et demande accès coupé sur slack" at bounding box center [396, 186] width 185 height 6
copy span "dossier care envoyé et demande accès coupé sur slack"
click at [311, 168] on p "Ajouter un commentaire ﻿" at bounding box center [389, 165] width 169 height 6
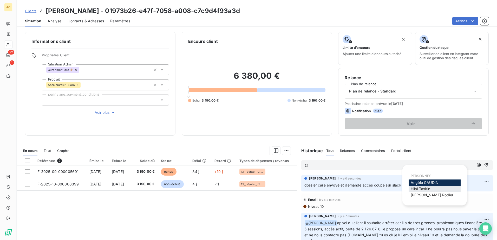
click at [419, 190] on span "Hilal Taskin" at bounding box center [420, 189] width 19 height 4
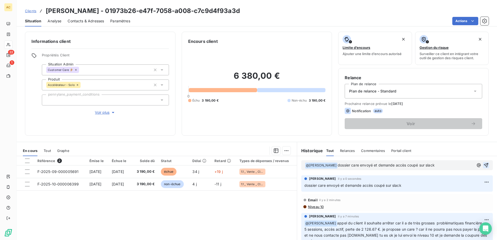
click at [483, 164] on icon "button" at bounding box center [485, 165] width 5 height 5
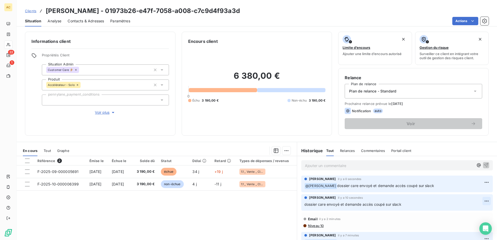
click at [479, 203] on html "AC 22 1 Clients Nicolas Brielles - 01973b26-e47f-7058-a008-c7c9d4f93a3d Situati…" at bounding box center [248, 120] width 497 height 240
click at [464, 224] on div "Supprimer" at bounding box center [466, 222] width 29 height 8
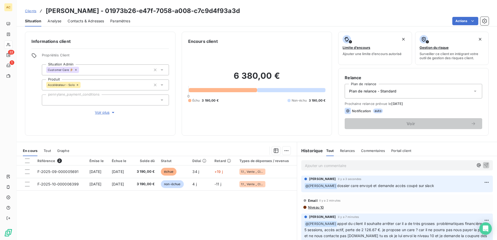
click at [83, 21] on span "Contacts & Adresses" at bounding box center [86, 20] width 36 height 5
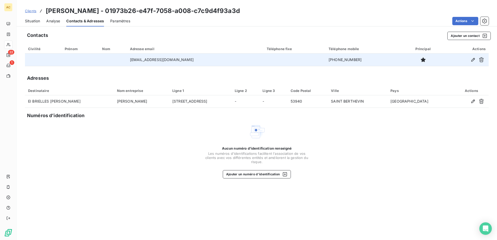
drag, startPoint x: 344, startPoint y: 61, endPoint x: 315, endPoint y: 59, distance: 28.9
click at [325, 59] on td "[PHONE_NUMBER]" at bounding box center [363, 60] width 77 height 12
copy td "33 7 71 87 16 08"
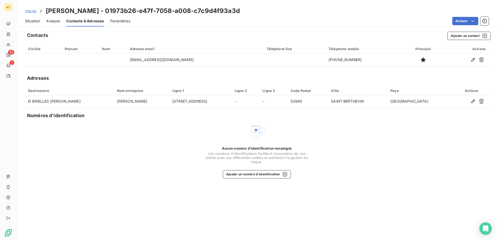
click at [27, 12] on span "Clients" at bounding box center [30, 11] width 11 height 4
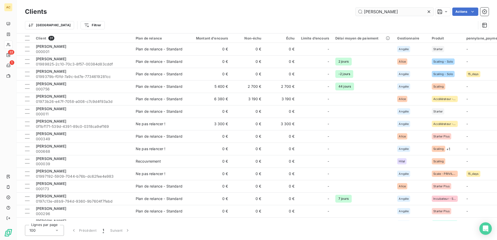
click at [401, 12] on input "nicolas" at bounding box center [394, 12] width 78 height 8
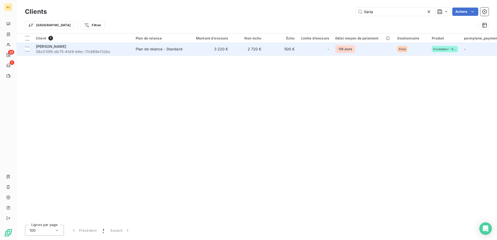
type input "ilana"
click at [178, 52] on td "Plan de relance - Standard" at bounding box center [160, 49] width 54 height 12
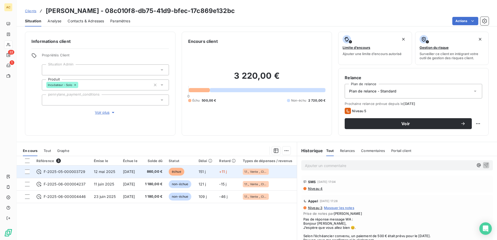
click at [160, 170] on span "860,00 €" at bounding box center [153, 171] width 18 height 5
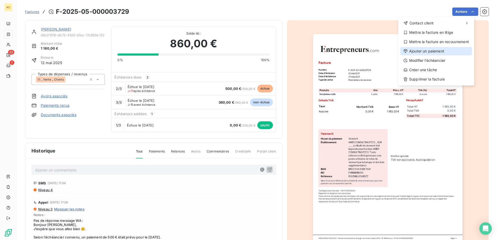
click at [433, 49] on div "Ajouter un paiement" at bounding box center [436, 51] width 72 height 8
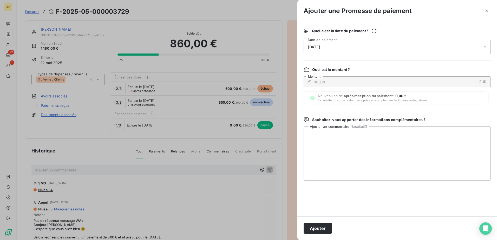
click at [350, 48] on div "11/10/2025" at bounding box center [396, 47] width 187 height 15
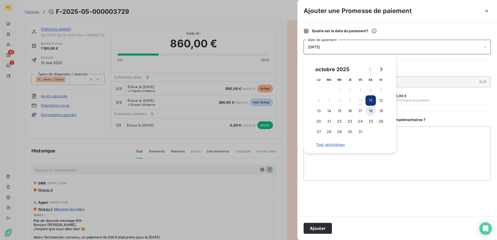
click at [369, 110] on button "18" at bounding box center [370, 111] width 10 height 10
click at [360, 111] on button "17" at bounding box center [360, 111] width 10 height 10
click at [374, 176] on textarea "Ajouter un commentaire ( facultatif )" at bounding box center [396, 154] width 187 height 54
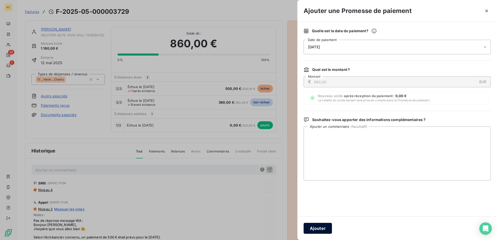
click at [321, 227] on button "Ajouter" at bounding box center [317, 228] width 28 height 11
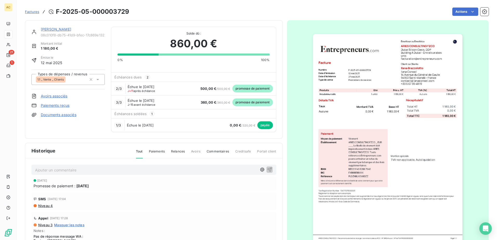
click at [50, 29] on link "[PERSON_NAME]" at bounding box center [56, 29] width 30 height 4
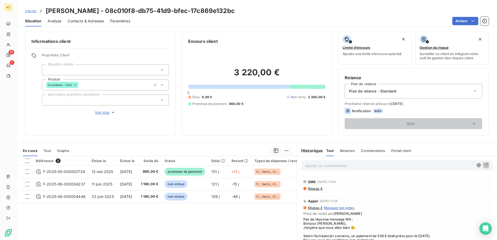
click at [346, 161] on div "Ajouter un commentaire ﻿" at bounding box center [396, 165] width 191 height 10
click at [346, 162] on p "Ajouter un commentaire ﻿" at bounding box center [389, 165] width 169 height 6
